Goal: Task Accomplishment & Management: Use online tool/utility

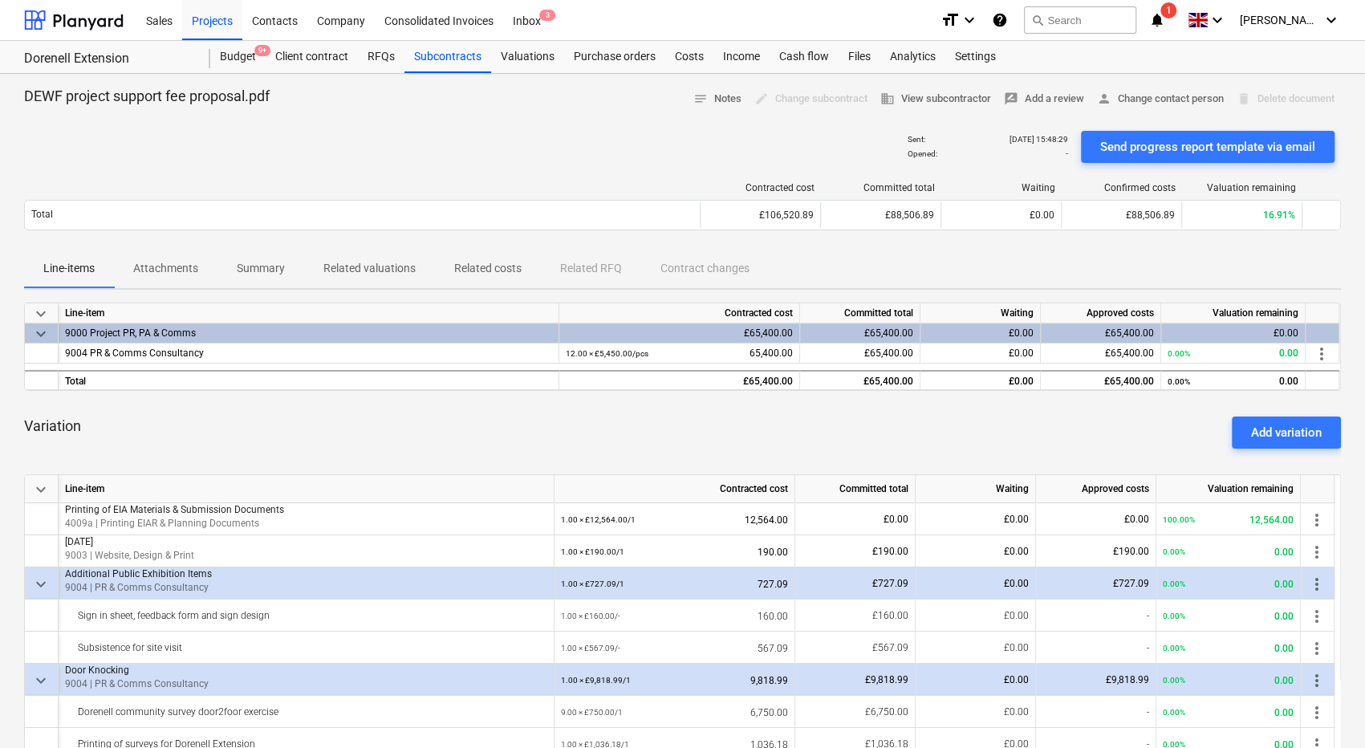
scroll to position [62, 0]
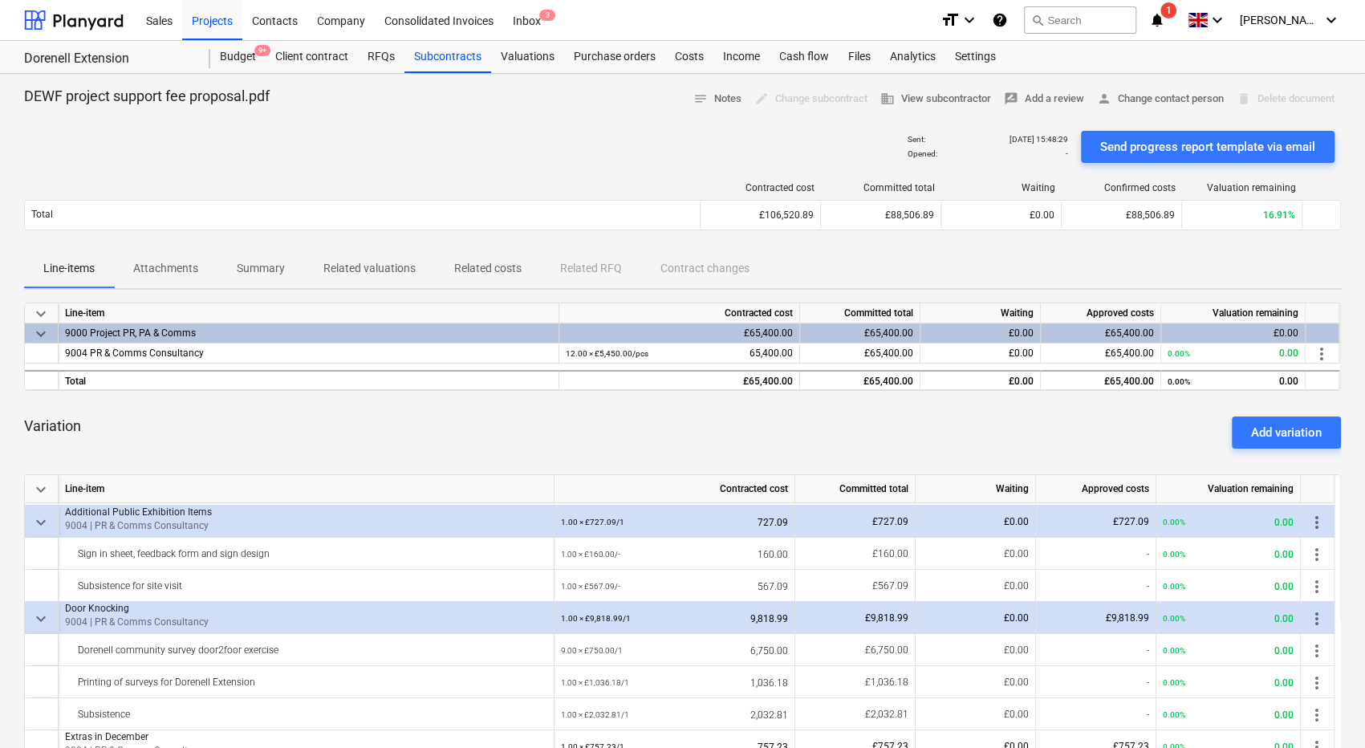
click at [1165, 25] on icon "notifications" at bounding box center [1157, 19] width 16 height 19
click at [219, 20] on div "Projects" at bounding box center [212, 19] width 60 height 41
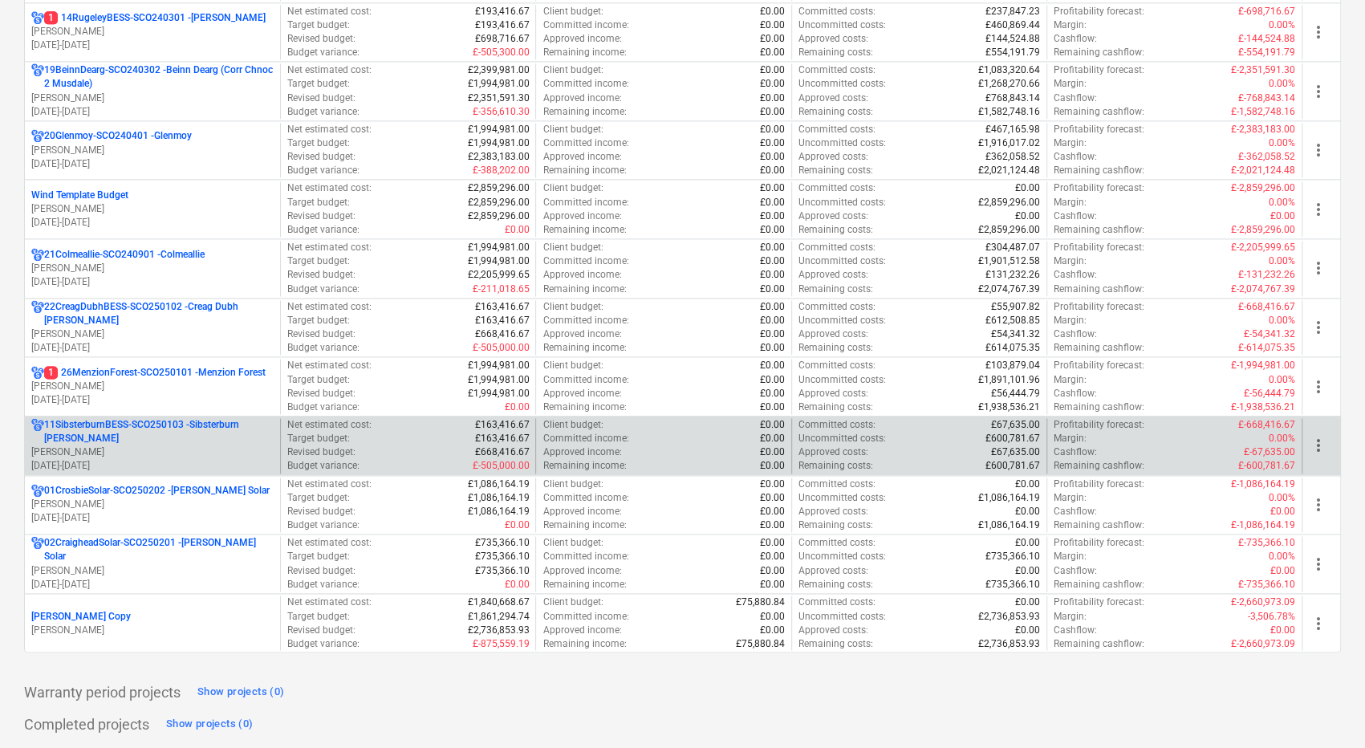
scroll to position [1445, 0]
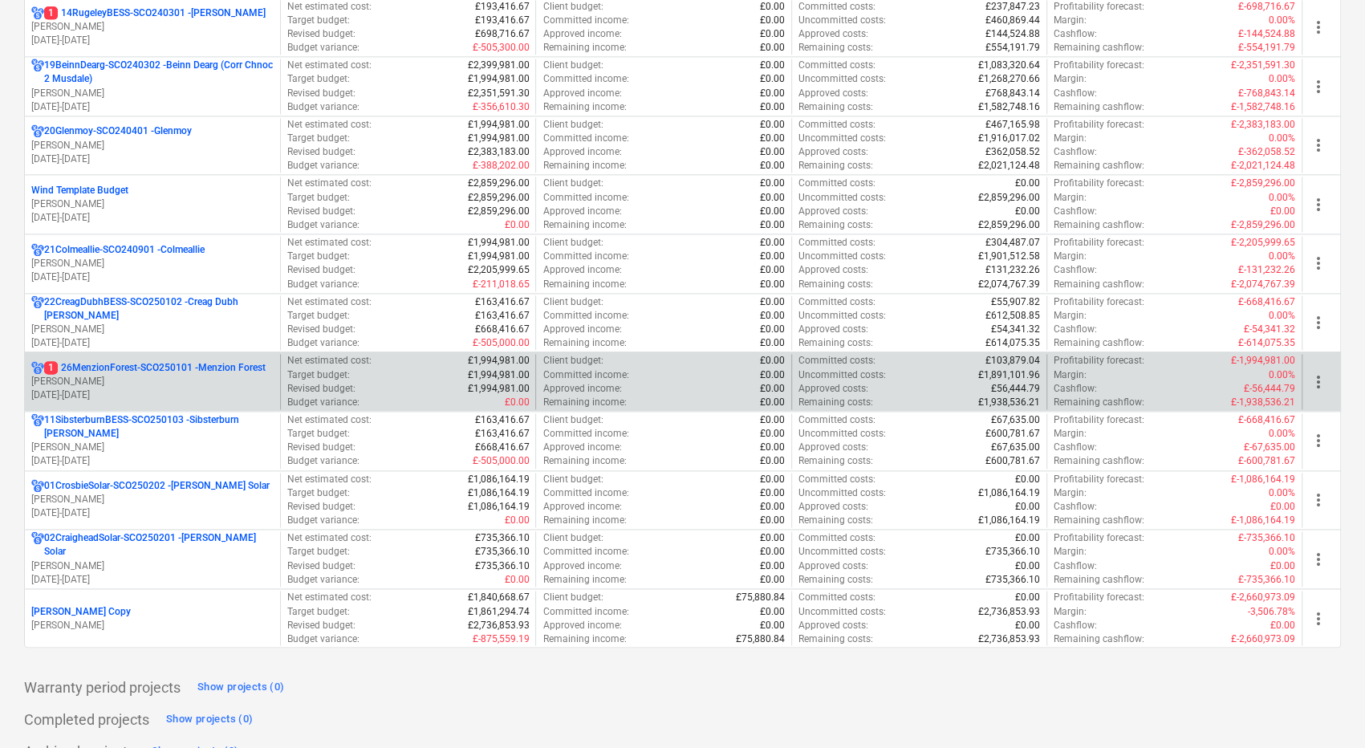
click at [239, 376] on p "[PERSON_NAME]" at bounding box center [152, 382] width 242 height 14
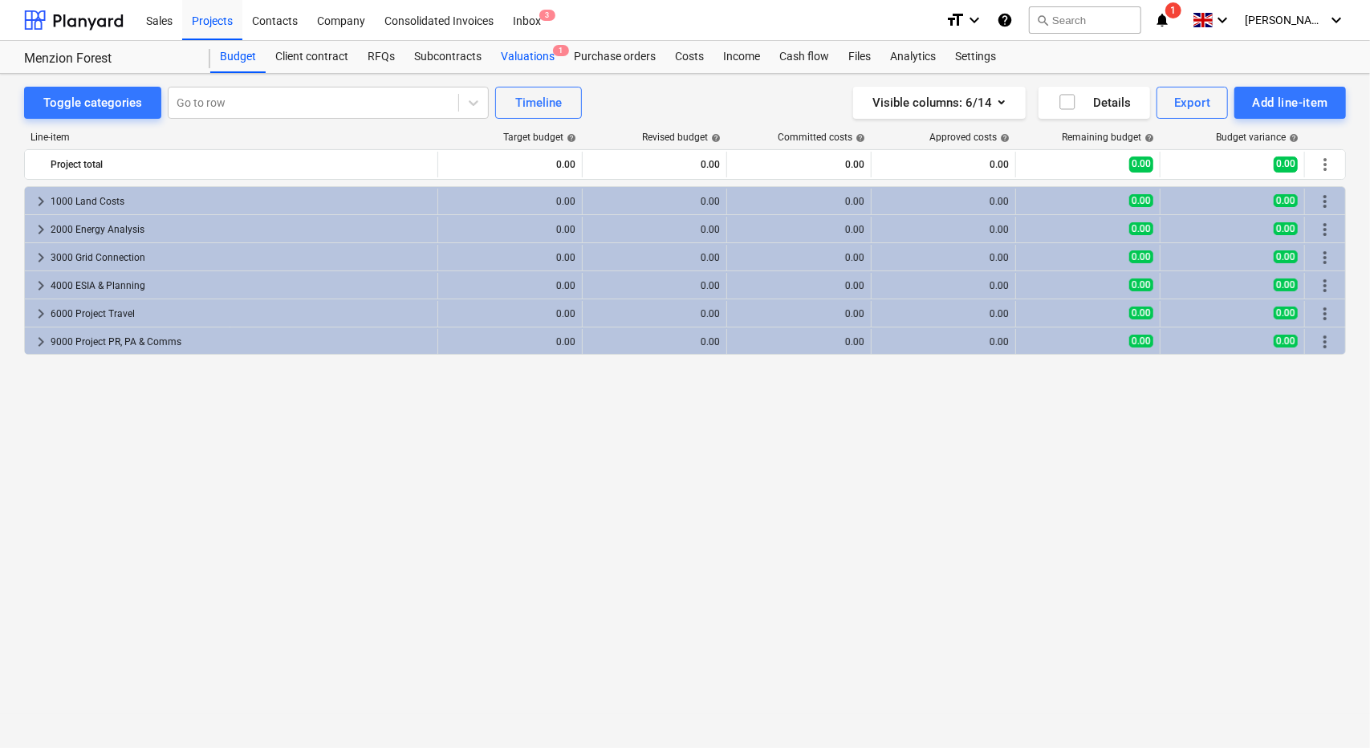
click at [532, 65] on div "Valuations 1" at bounding box center [527, 57] width 73 height 32
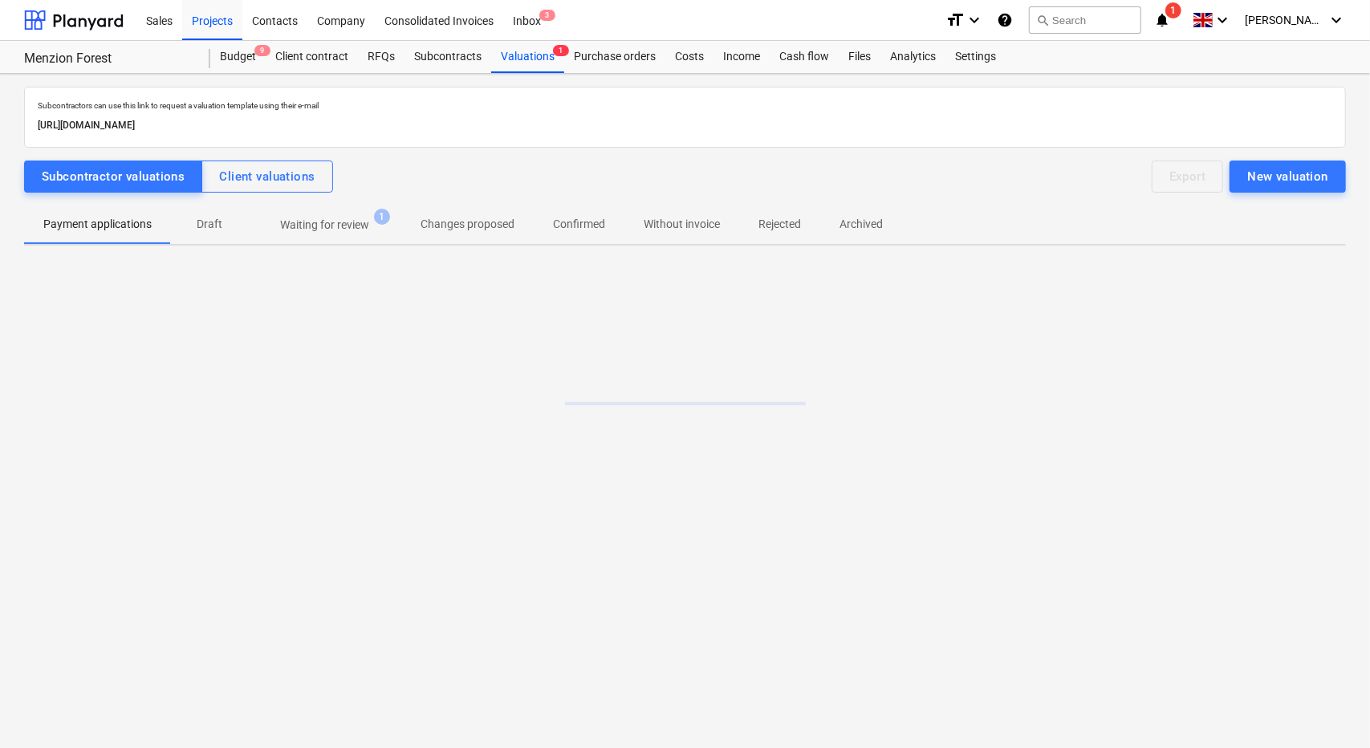
click at [317, 225] on p "Waiting for review" at bounding box center [324, 225] width 89 height 17
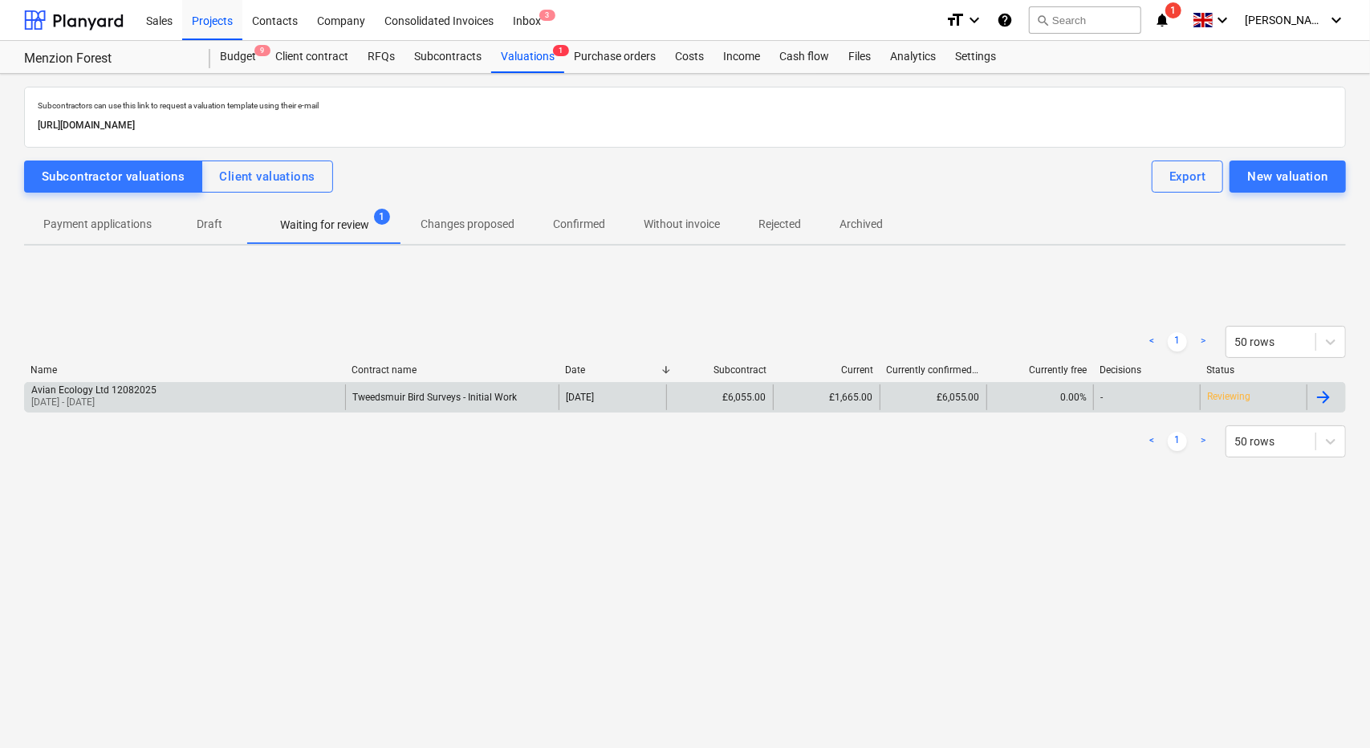
click at [238, 399] on div "Avian Ecology Ltd 12082025 [DATE] - [DATE]" at bounding box center [185, 397] width 320 height 26
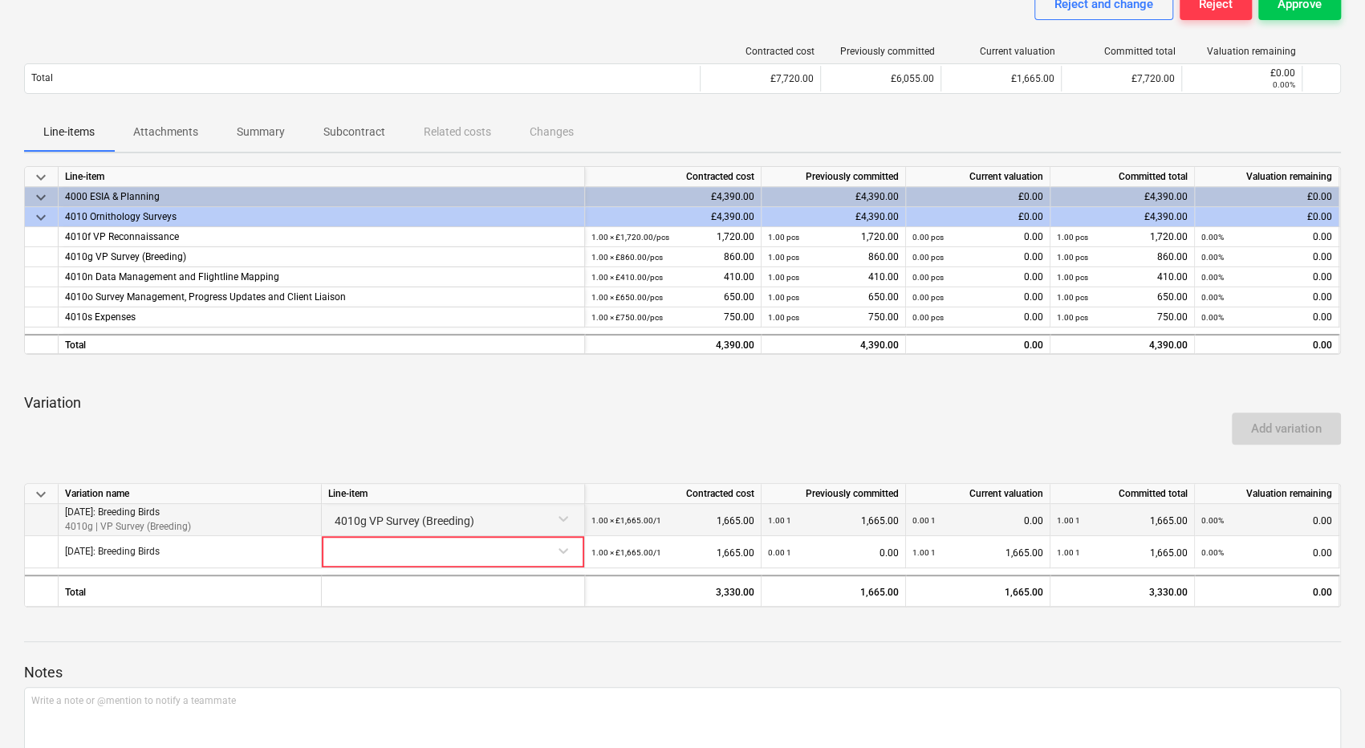
scroll to position [161, 0]
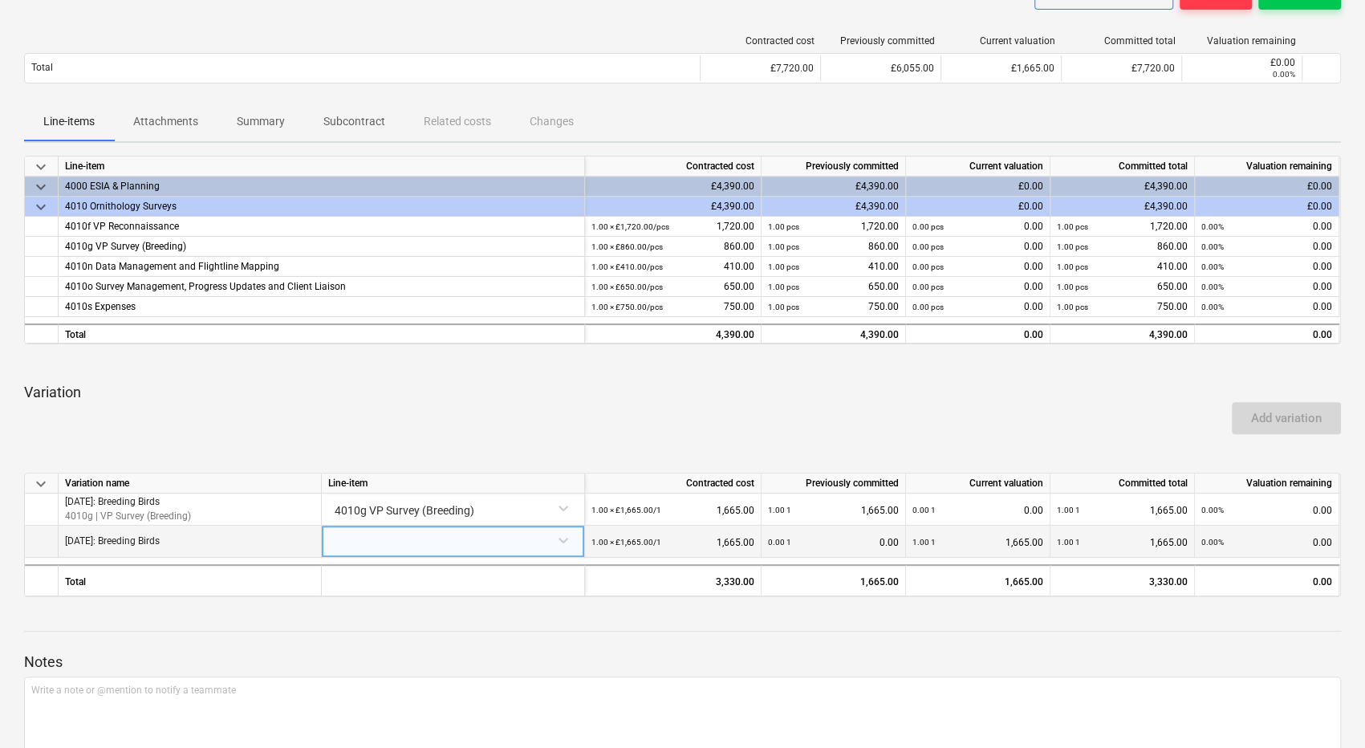
click at [494, 543] on div at bounding box center [453, 540] width 250 height 28
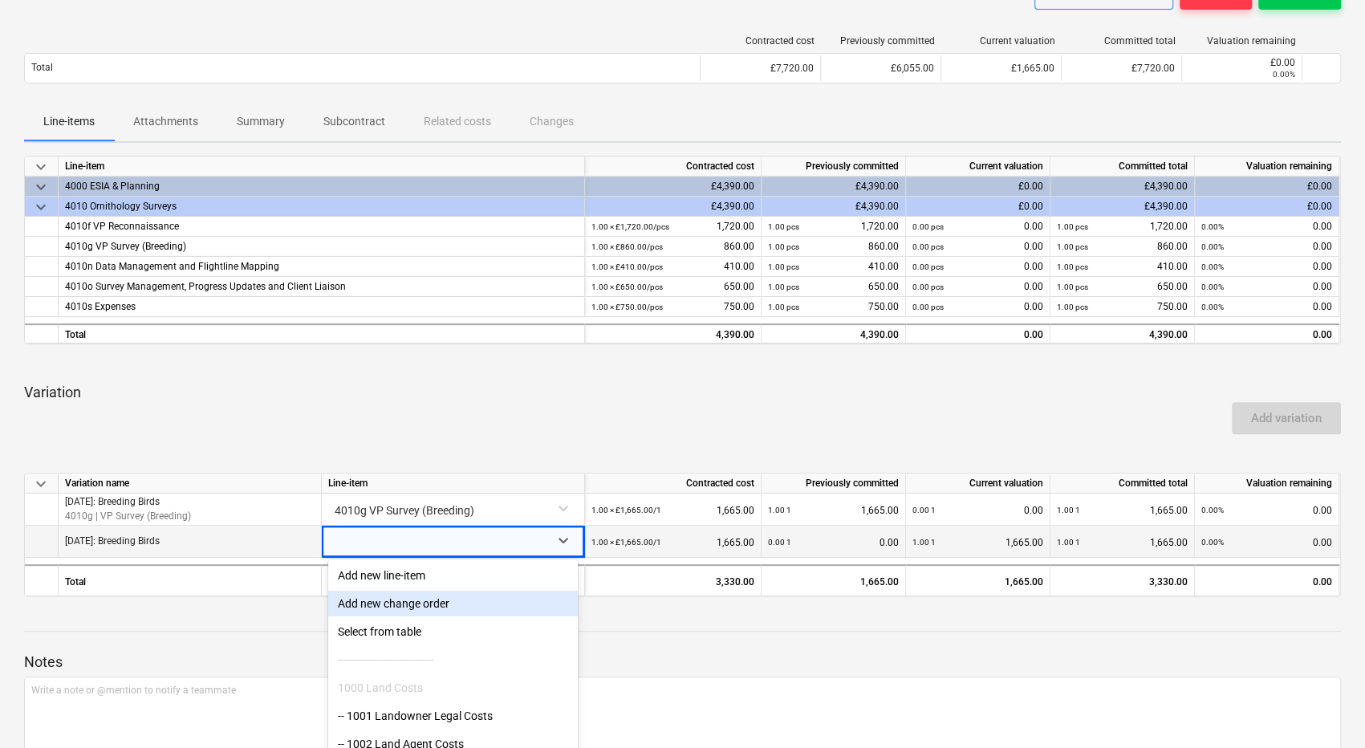
scroll to position [222, 0]
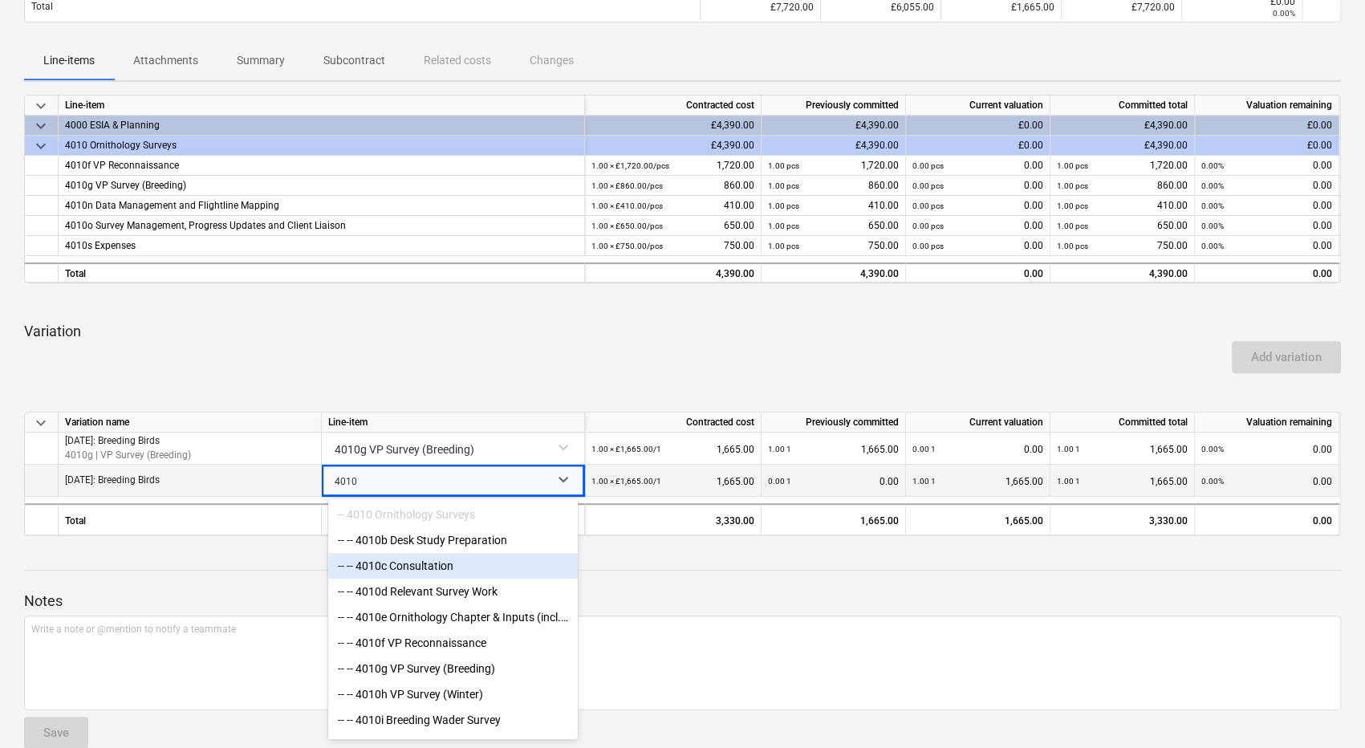
type input "4010g"
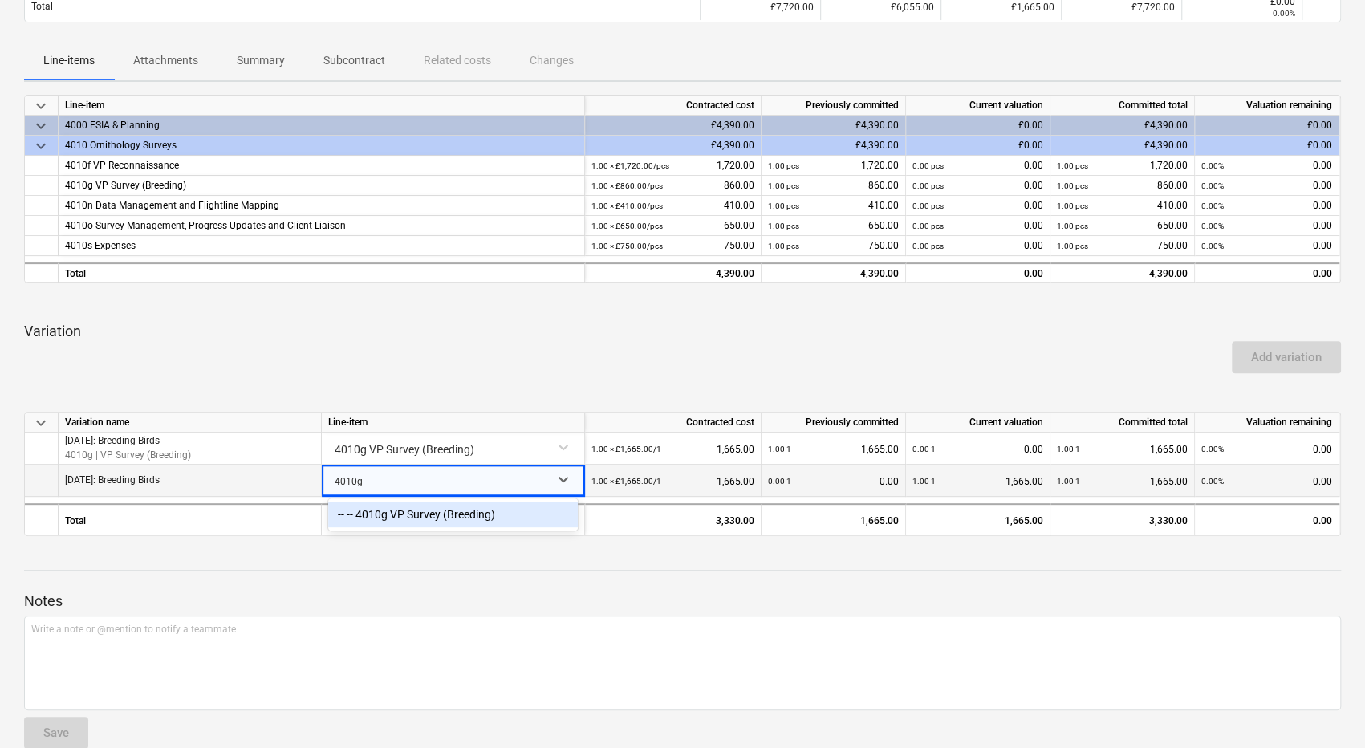
click at [477, 512] on div "-- -- 4010g VP Survey (Breeding)" at bounding box center [453, 515] width 250 height 26
click at [978, 301] on div at bounding box center [682, 302] width 1317 height 13
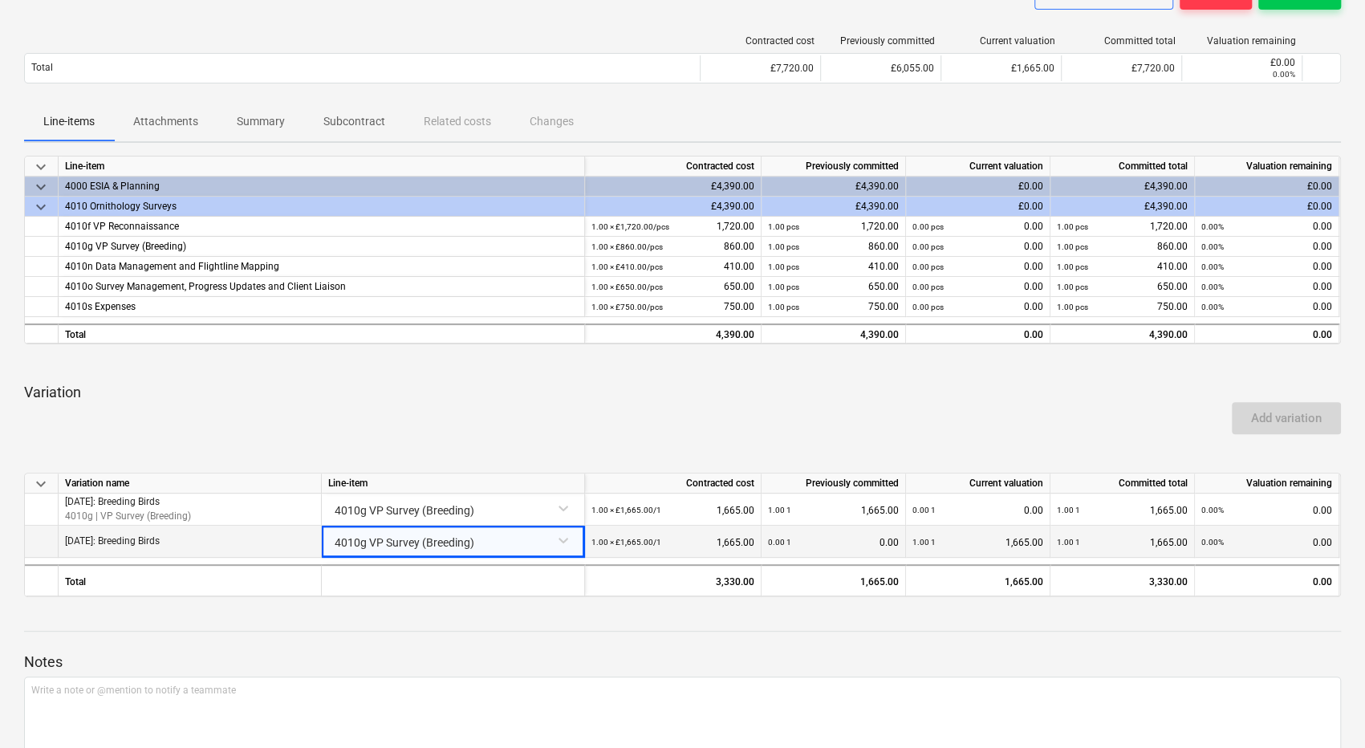
scroll to position [0, 0]
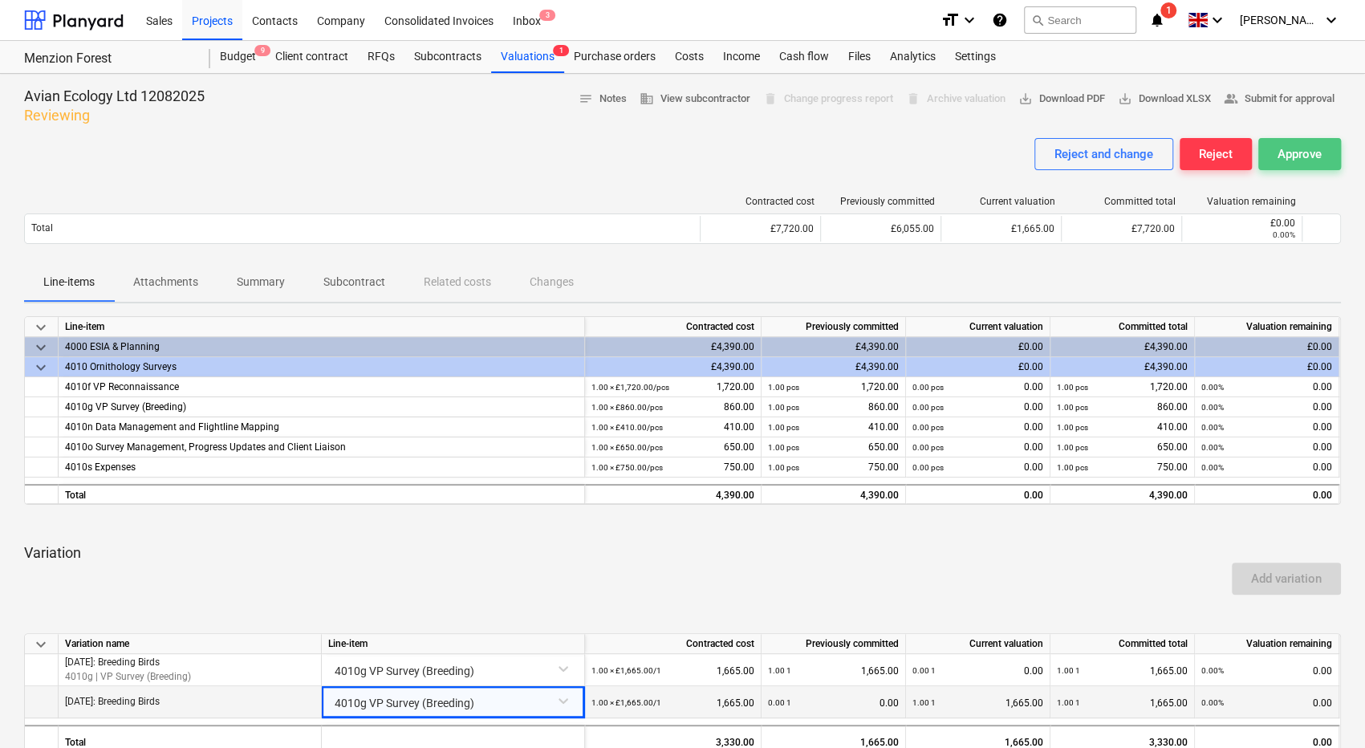
click at [1307, 153] on div "Approve" at bounding box center [1300, 154] width 44 height 21
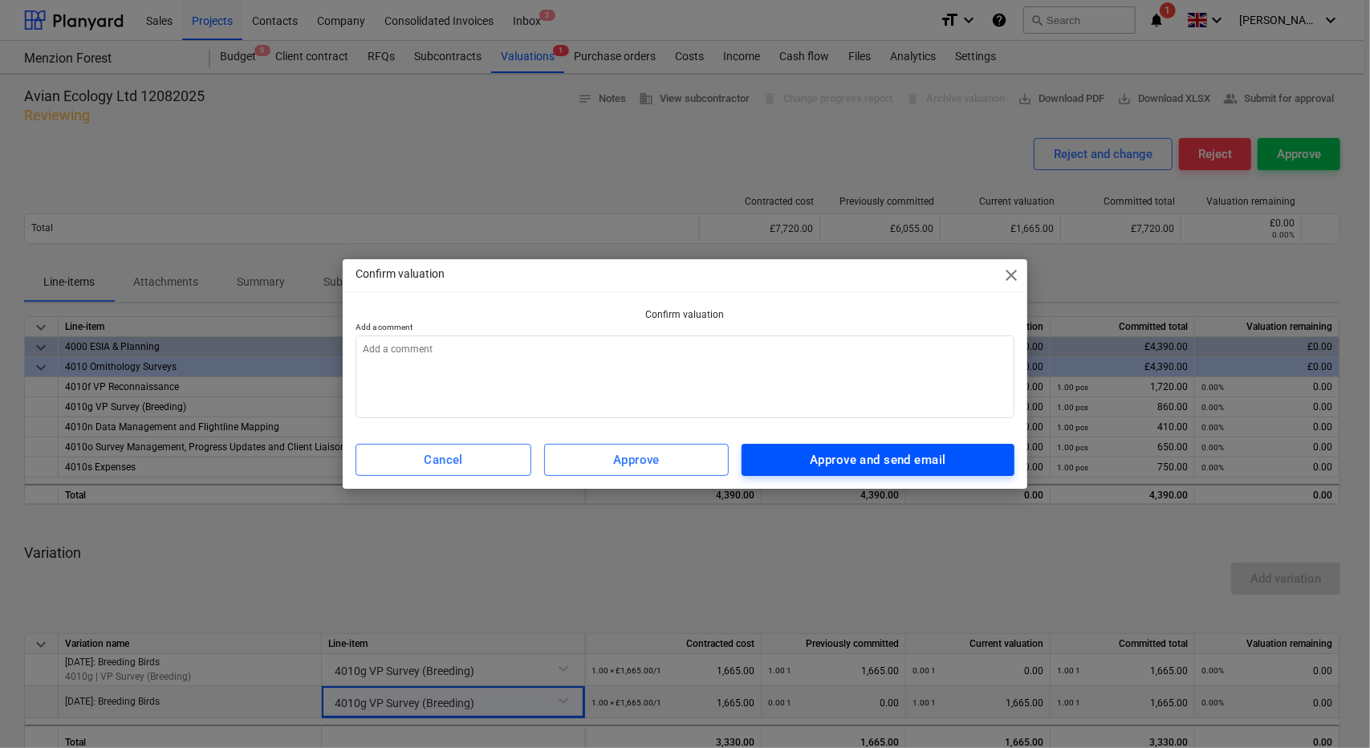
click at [926, 452] on div "Approve and send email" at bounding box center [878, 459] width 136 height 21
type textarea "x"
